Goal: Task Accomplishment & Management: Manage account settings

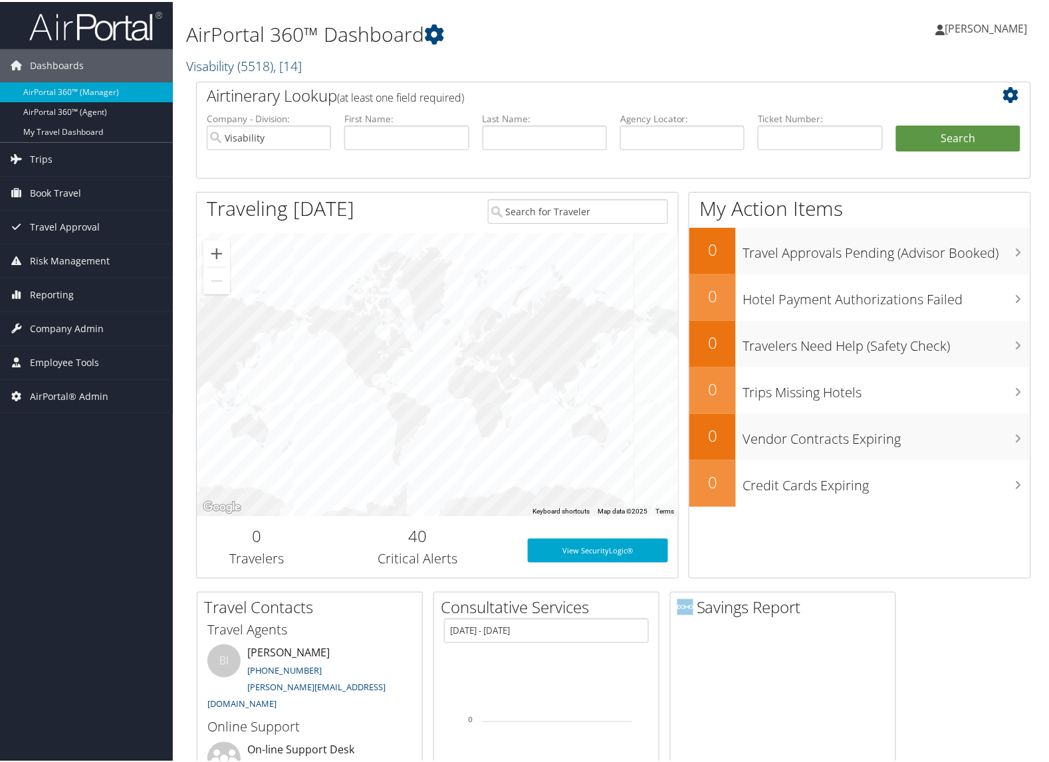
click at [217, 58] on link "Visability ( 5518 ) , [ 14 ]" at bounding box center [244, 64] width 116 height 18
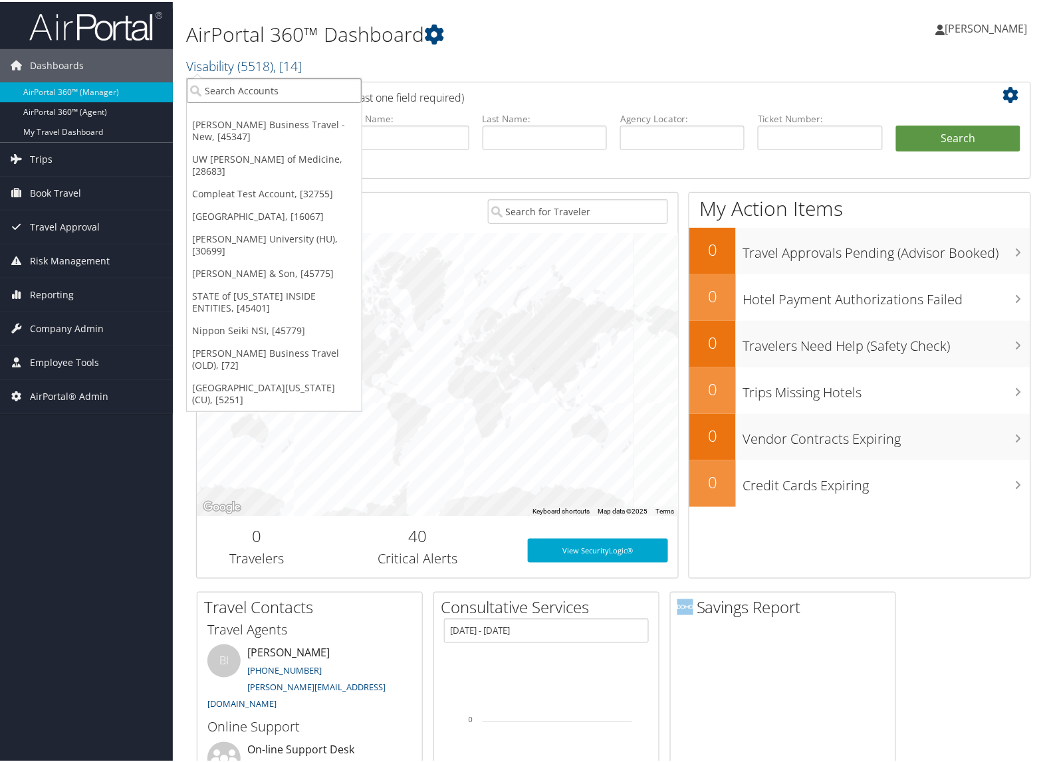
click at [223, 81] on input "search" at bounding box center [274, 88] width 175 height 25
paste input "2710"
type input "2710"
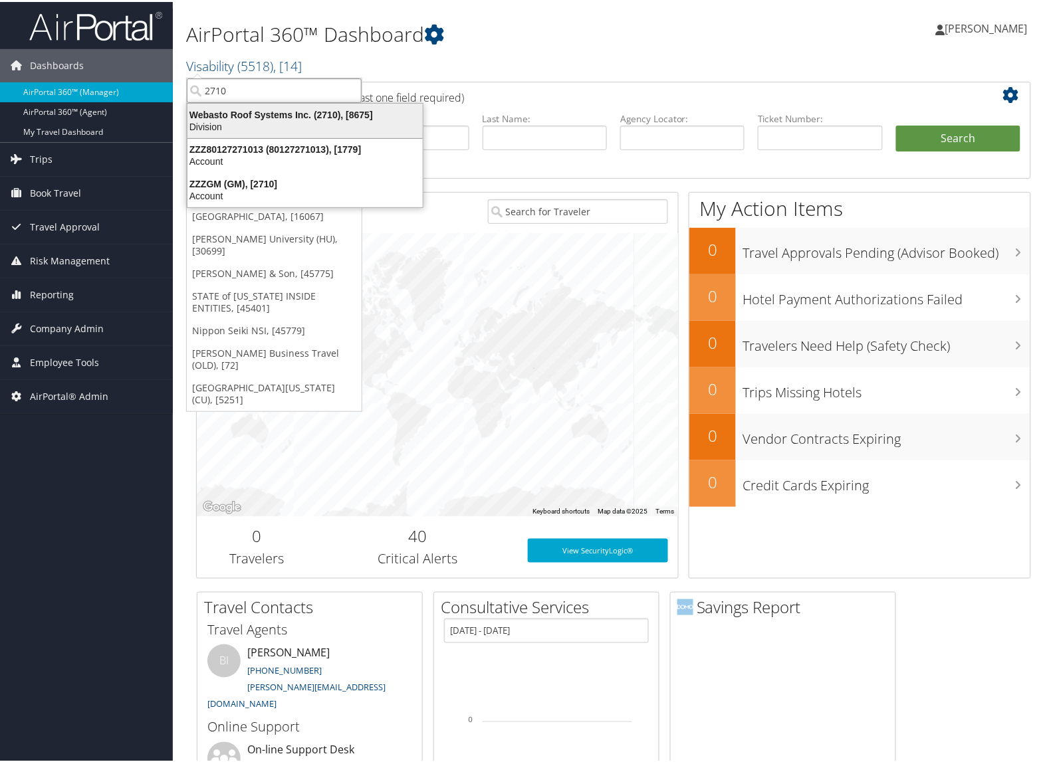
click at [223, 108] on div "Webasto Roof Systems Inc. (2710), [8675]" at bounding box center [304, 113] width 251 height 12
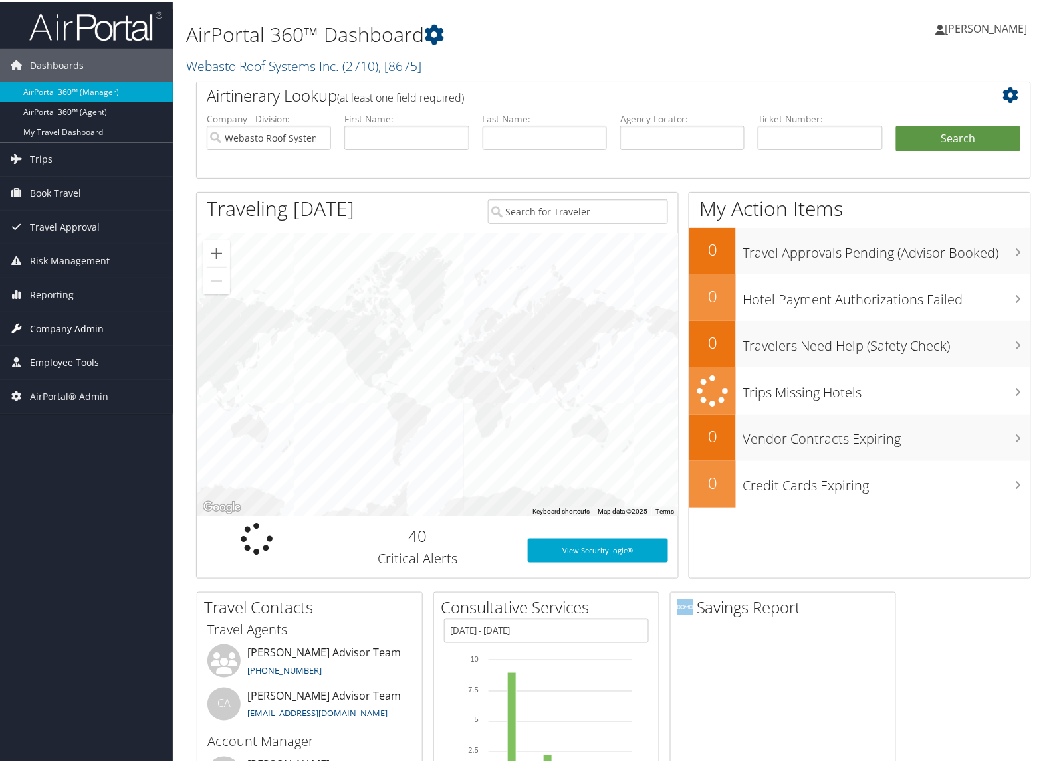
click at [61, 336] on span "Company Admin" at bounding box center [67, 326] width 74 height 33
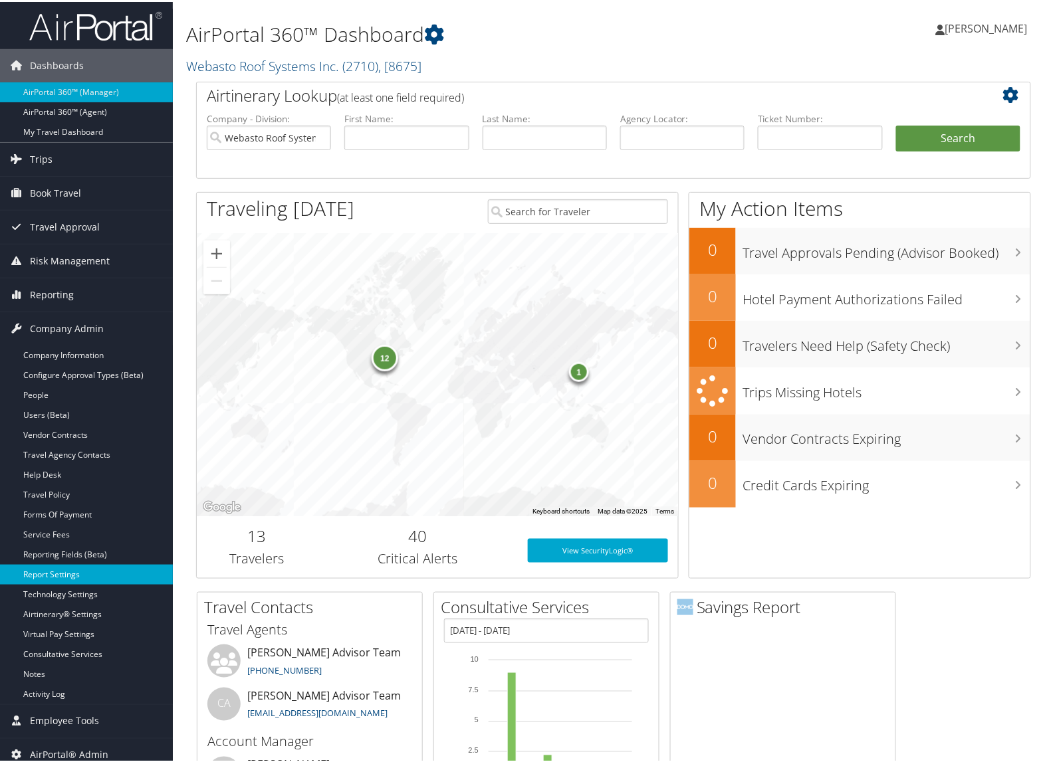
click at [49, 564] on link "Report Settings" at bounding box center [86, 573] width 173 height 20
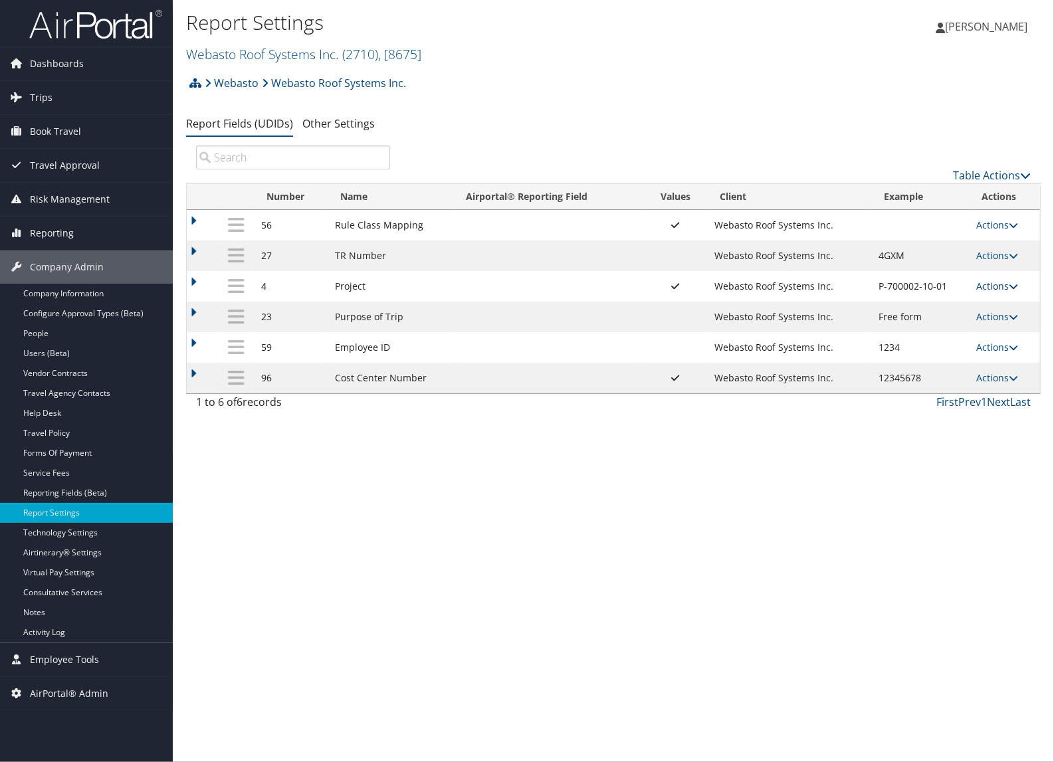
click at [985, 289] on link "Actions" at bounding box center [998, 286] width 42 height 13
click at [923, 314] on link "Update Report Field Values" at bounding box center [946, 307] width 144 height 23
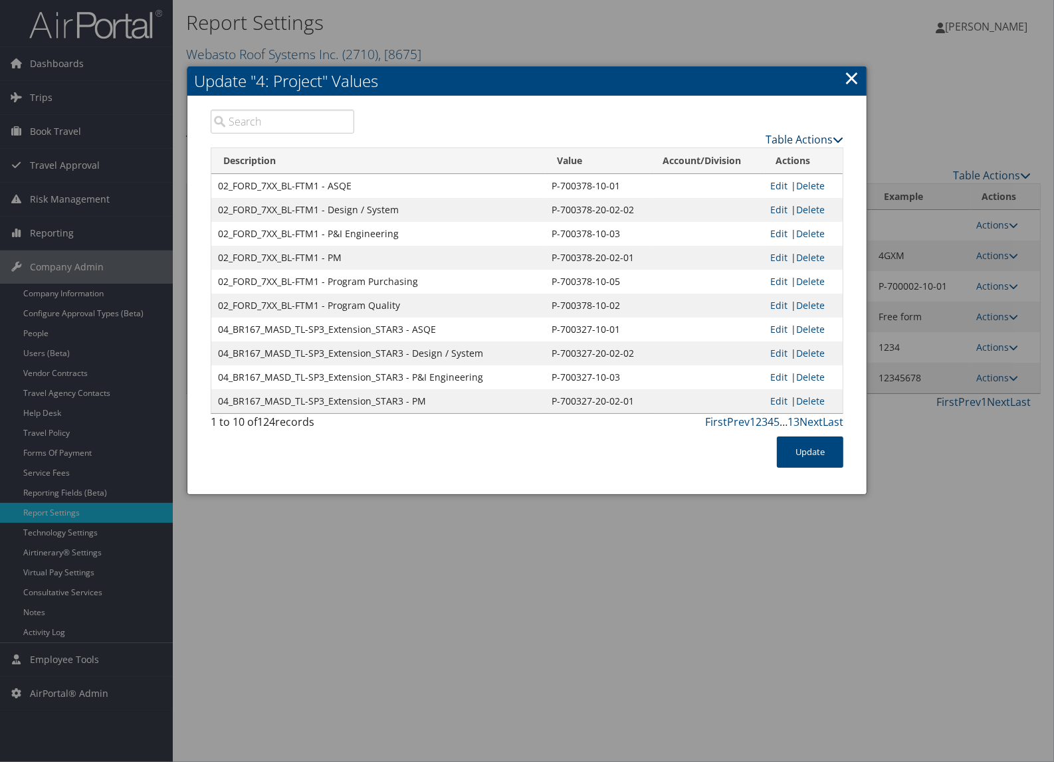
click at [820, 136] on link "Table Actions" at bounding box center [805, 139] width 78 height 15
click at [735, 207] on link "Page Length" at bounding box center [754, 205] width 175 height 23
click at [725, 225] on link "100" at bounding box center [754, 229] width 175 height 23
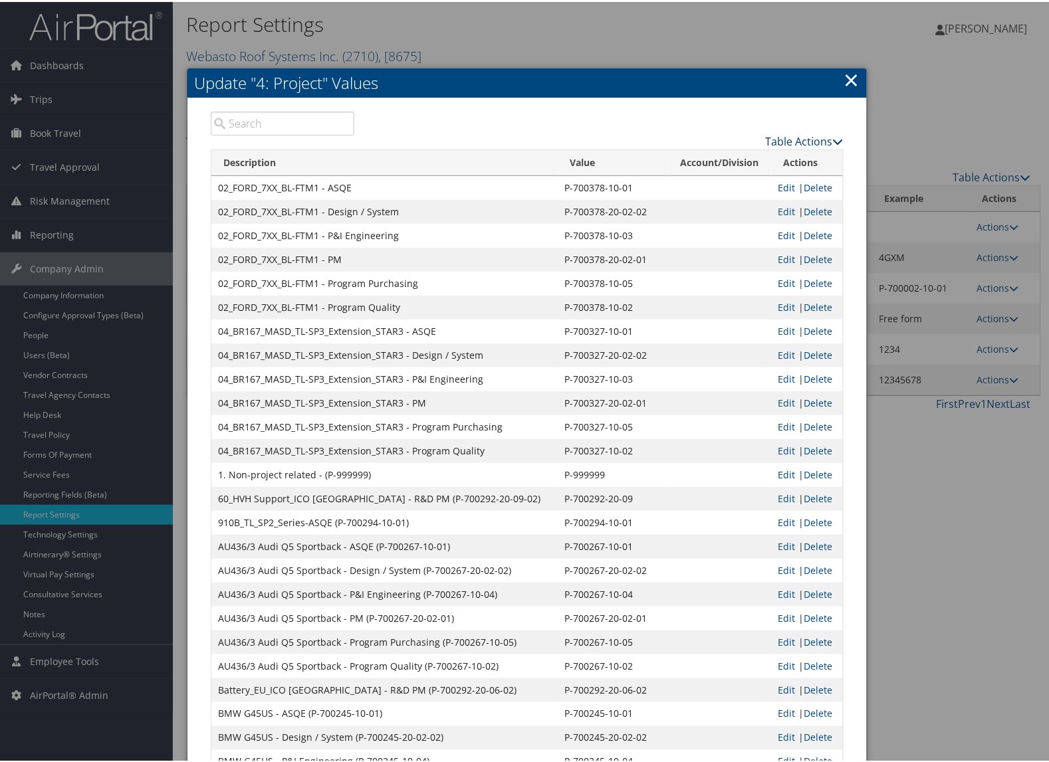
click at [792, 137] on link "Table Actions" at bounding box center [805, 139] width 78 height 15
click at [846, 72] on link "×" at bounding box center [851, 77] width 15 height 27
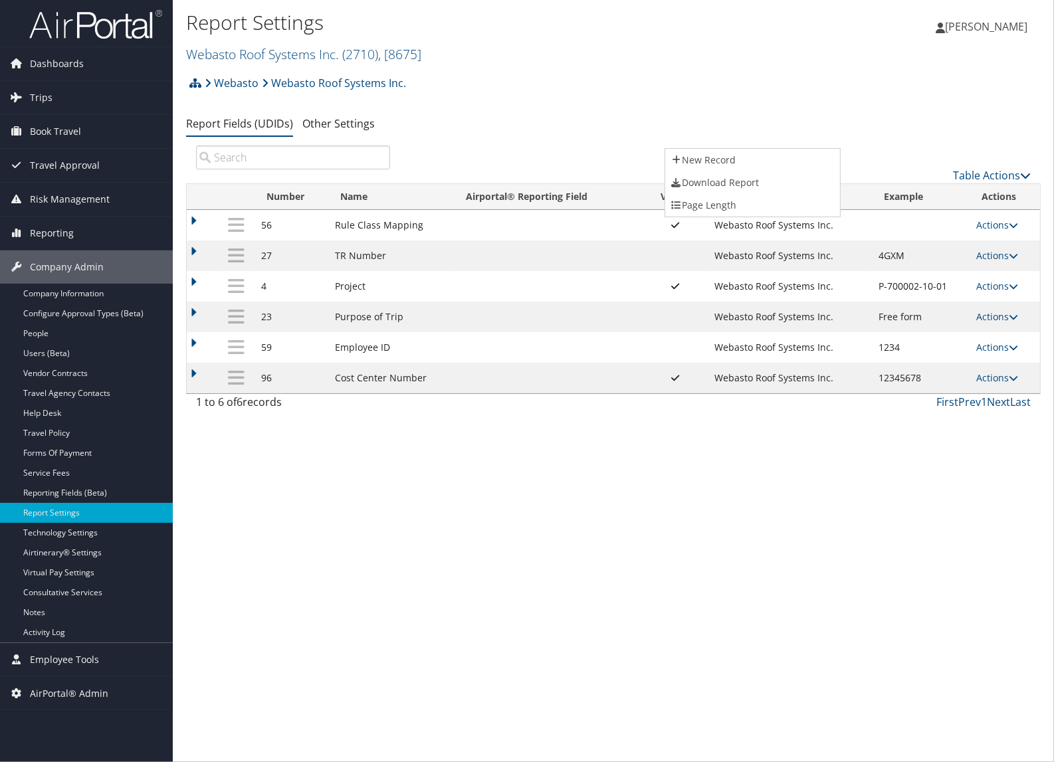
click at [376, 439] on div at bounding box center [527, 381] width 1054 height 762
click at [271, 57] on link "Webasto Roof Systems Inc. ( 2710 ) , [ 8675 ]" at bounding box center [303, 54] width 235 height 18
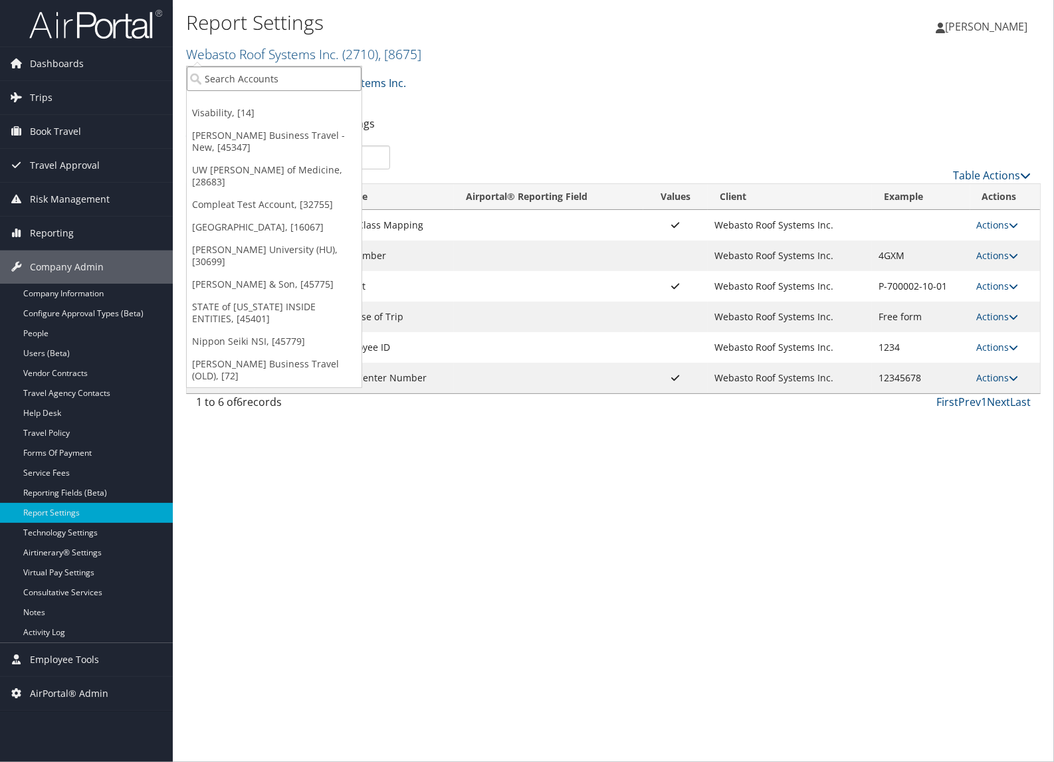
click at [274, 70] on input "search" at bounding box center [274, 78] width 175 height 25
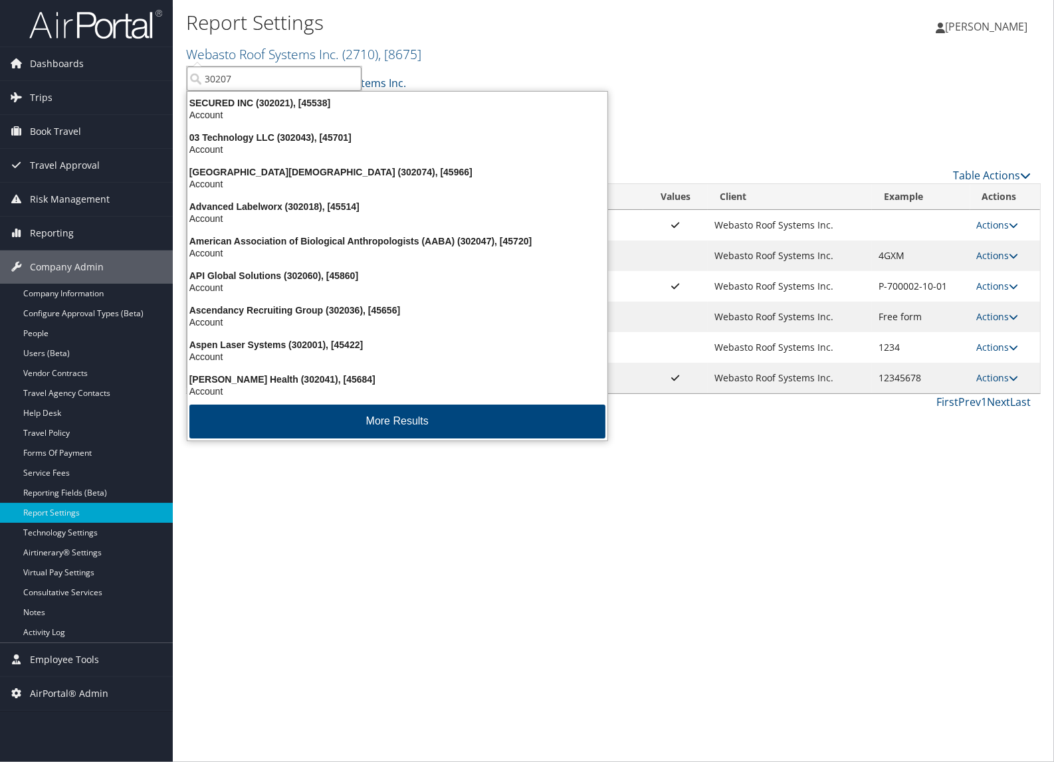
type input "302076"
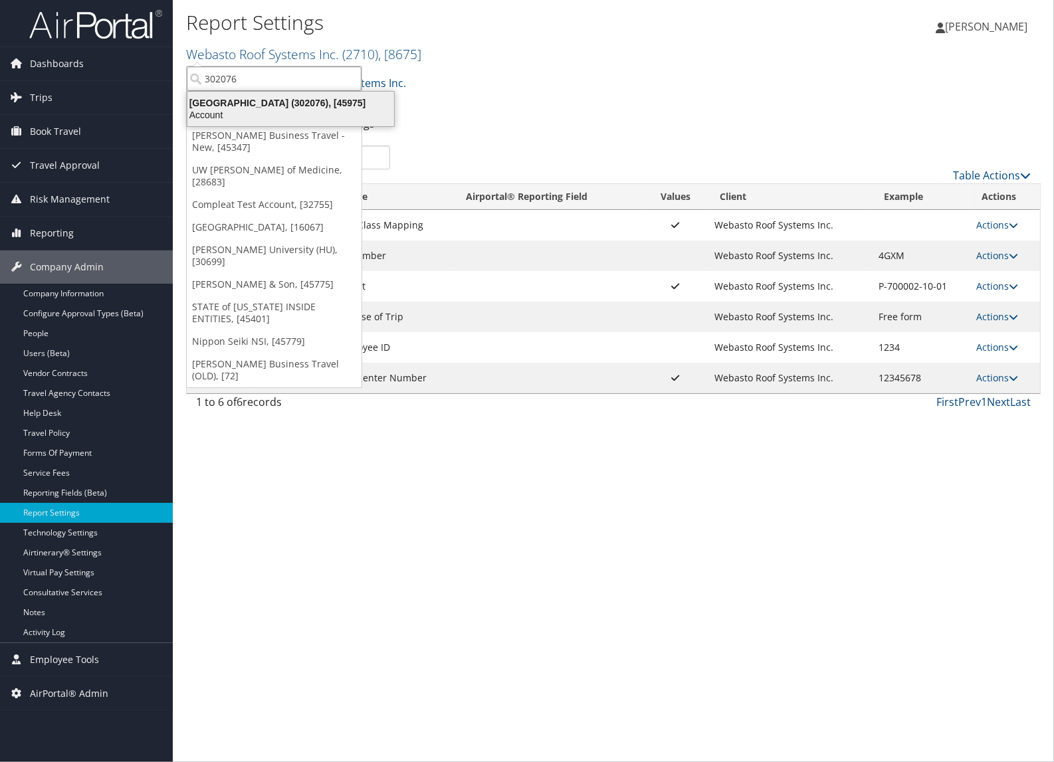
click at [313, 106] on div "Temple University (302076), [45975]" at bounding box center [290, 103] width 223 height 12
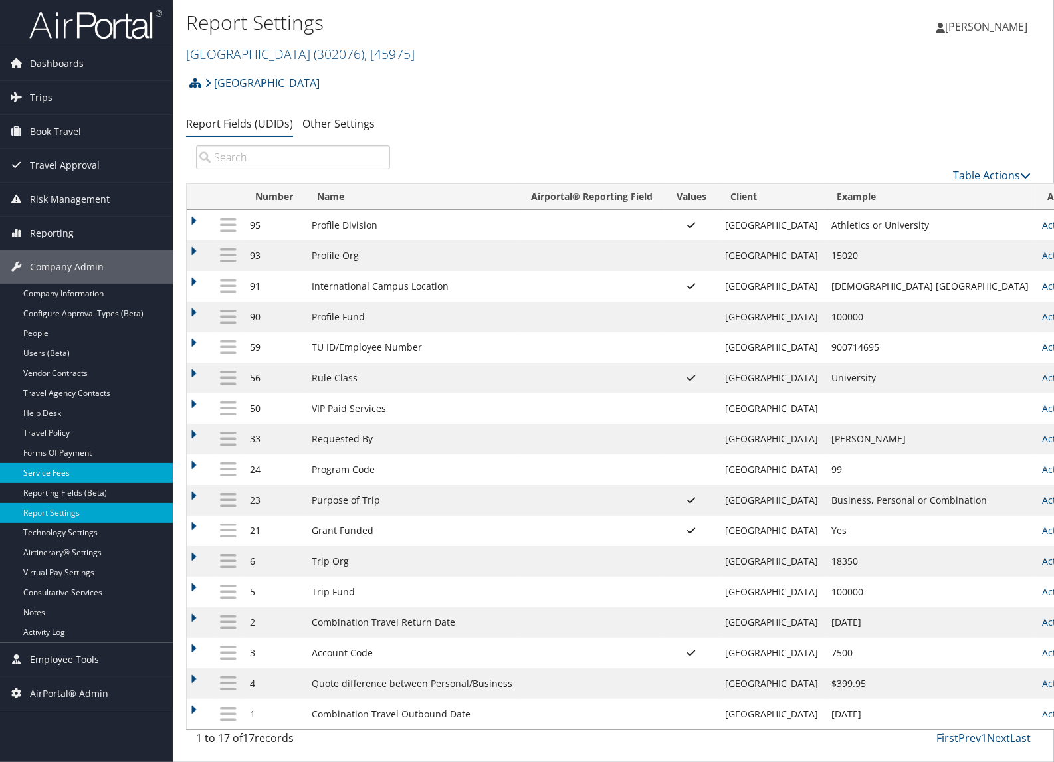
click at [83, 470] on link "Service Fees" at bounding box center [86, 473] width 173 height 20
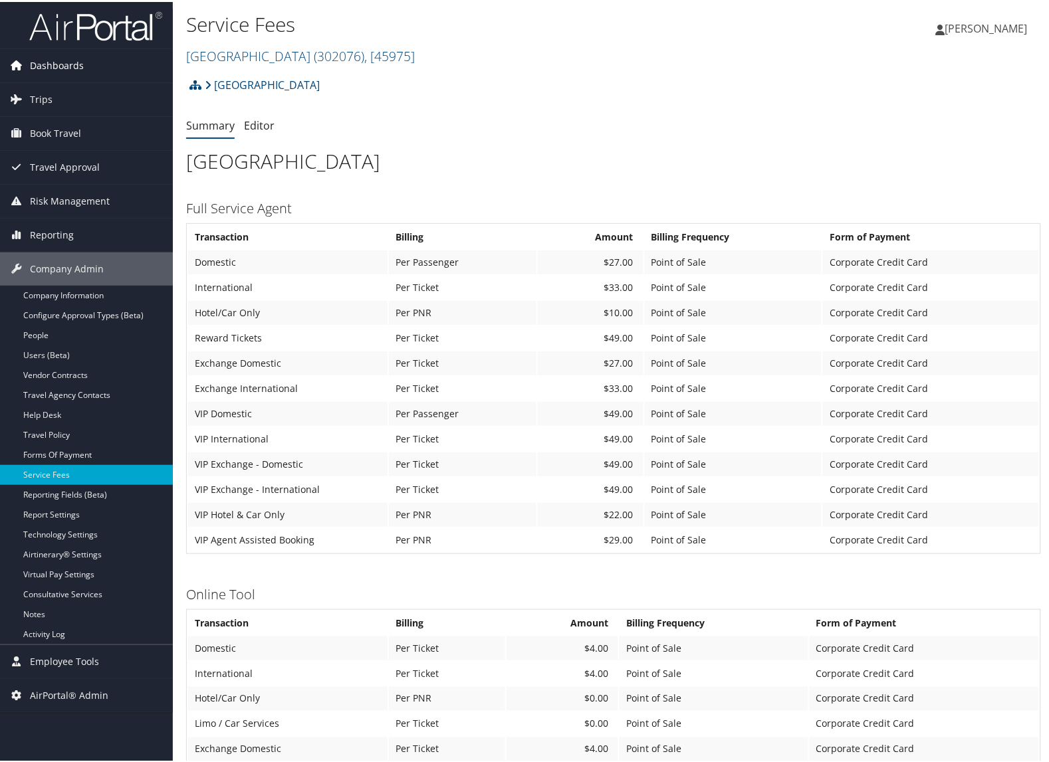
click at [91, 67] on link "Dashboards" at bounding box center [86, 63] width 173 height 33
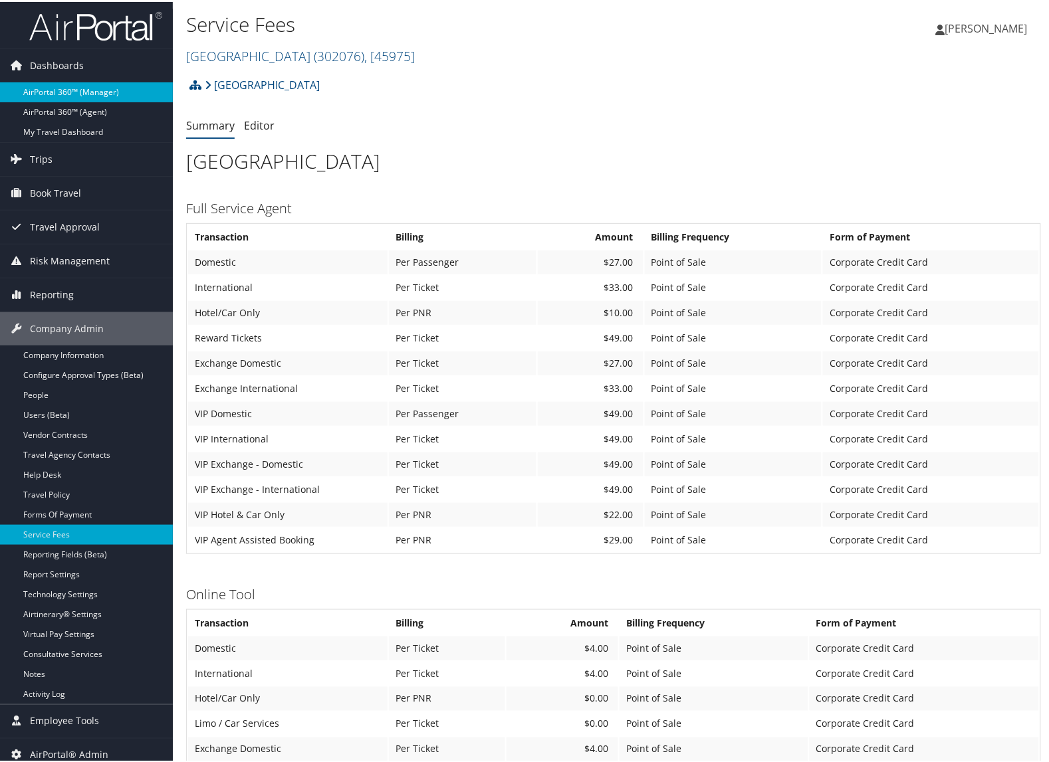
click at [72, 88] on link "AirPortal 360™ (Manager)" at bounding box center [86, 90] width 173 height 20
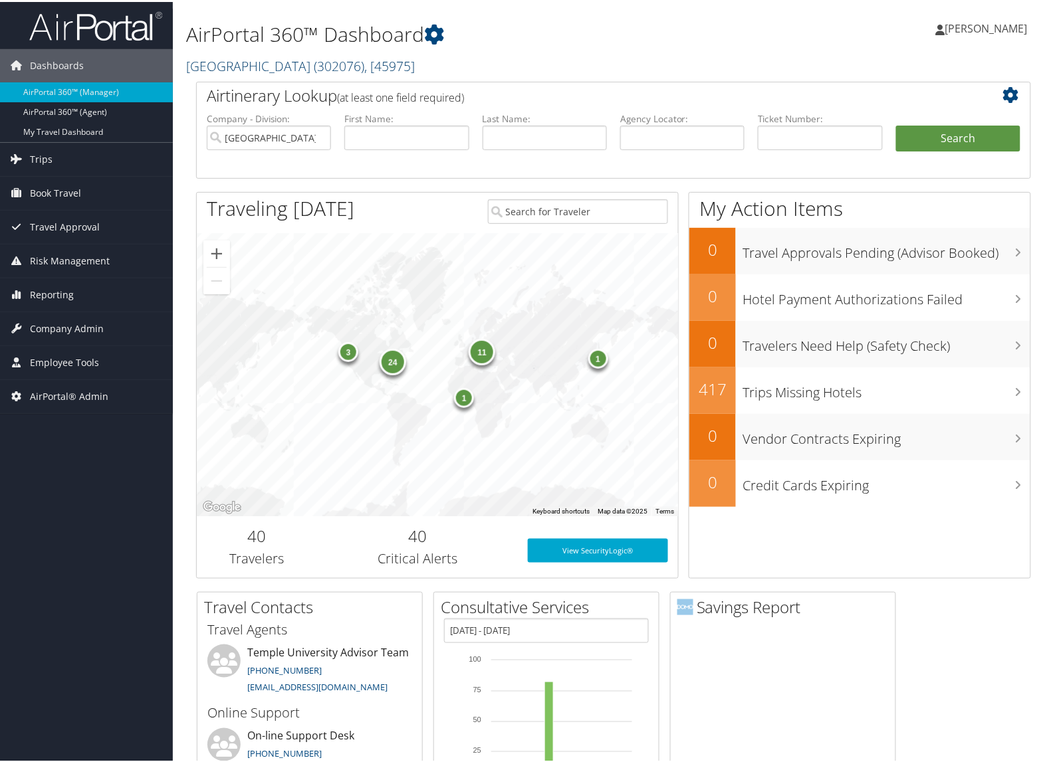
click at [215, 61] on link "Temple University ( 302076 ) , [ 45975 ]" at bounding box center [300, 64] width 229 height 18
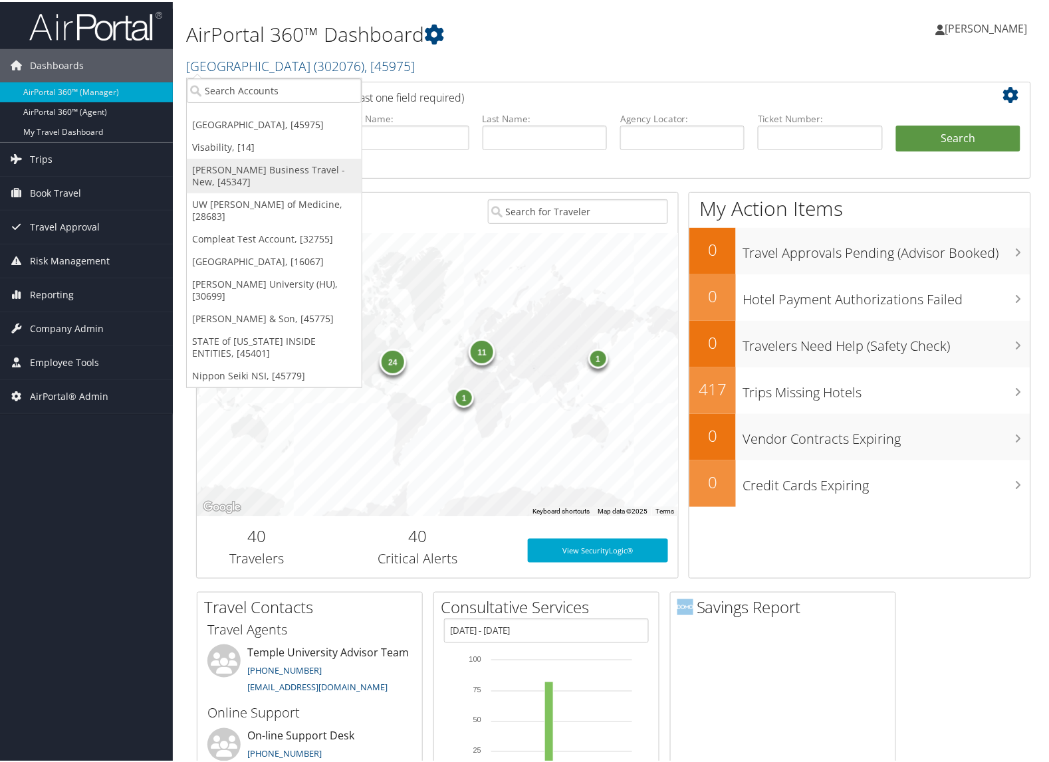
click at [221, 168] on link "[PERSON_NAME] Business Travel - New, [45347]" at bounding box center [274, 174] width 175 height 35
